Goal: Navigation & Orientation: Find specific page/section

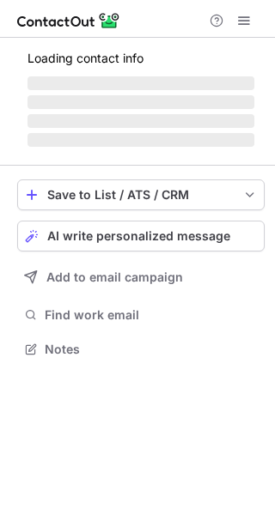
scroll to position [375, 275]
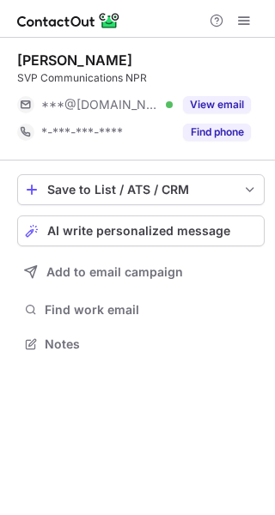
scroll to position [332, 275]
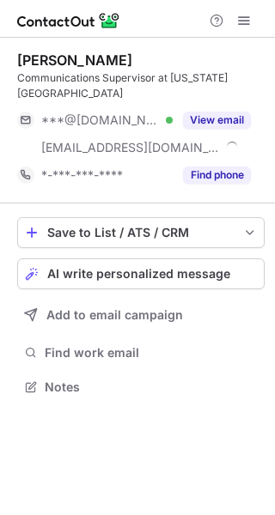
scroll to position [375, 275]
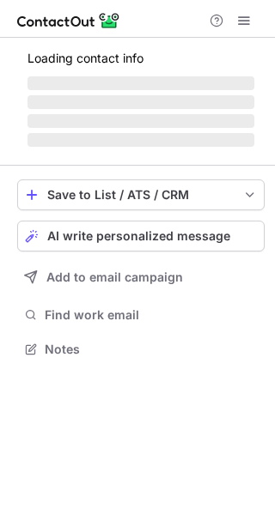
scroll to position [332, 275]
